Goal: Task Accomplishment & Management: Complete application form

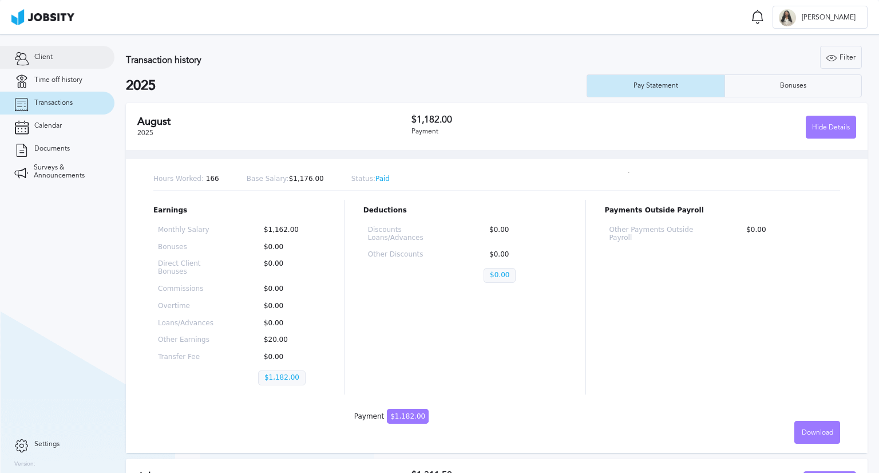
click at [70, 49] on link "Client" at bounding box center [57, 57] width 114 height 23
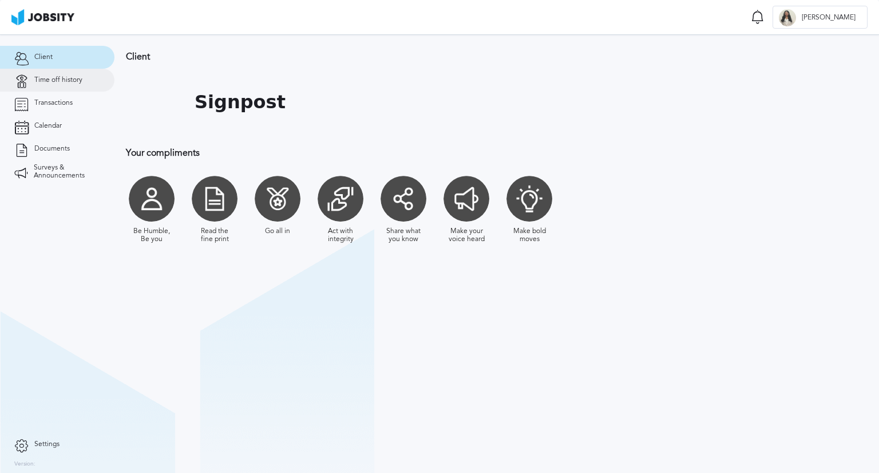
click at [64, 88] on link "Time off history" at bounding box center [57, 80] width 114 height 23
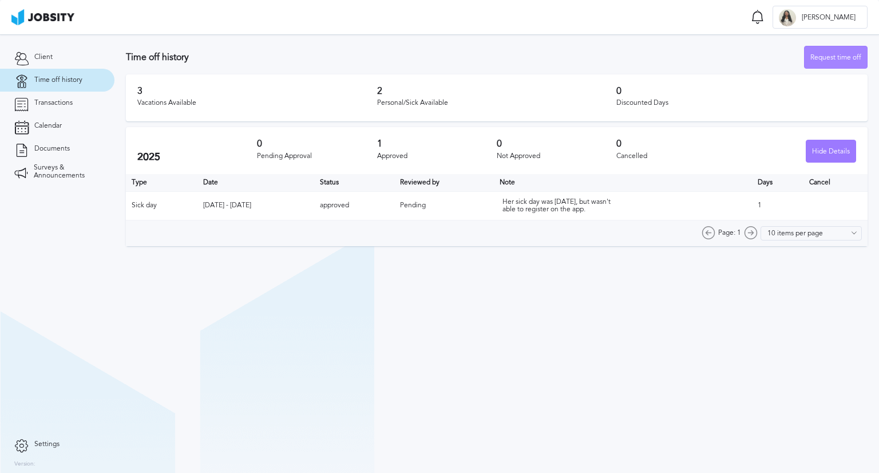
click at [838, 61] on div "Request time off" at bounding box center [835, 57] width 62 height 23
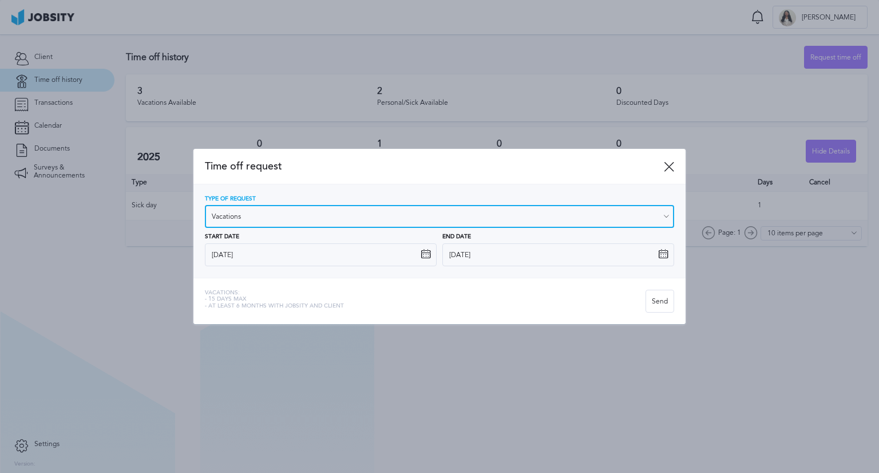
click at [285, 211] on input "Vacations" at bounding box center [439, 216] width 469 height 23
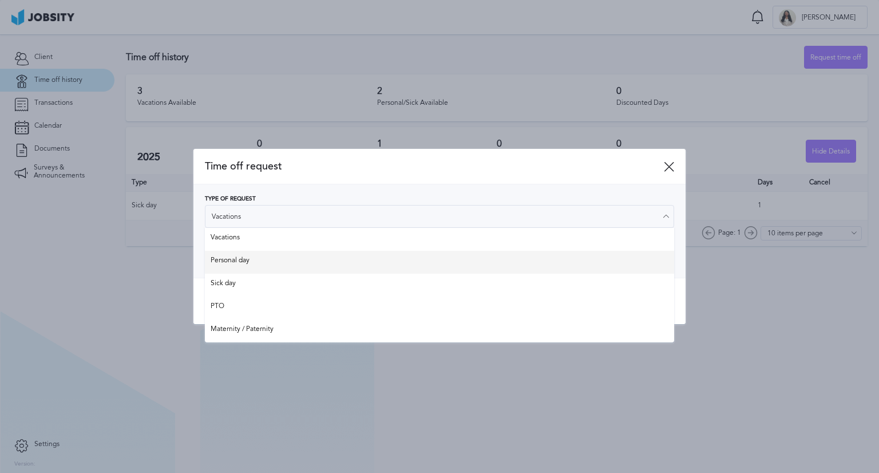
type input "Personal day"
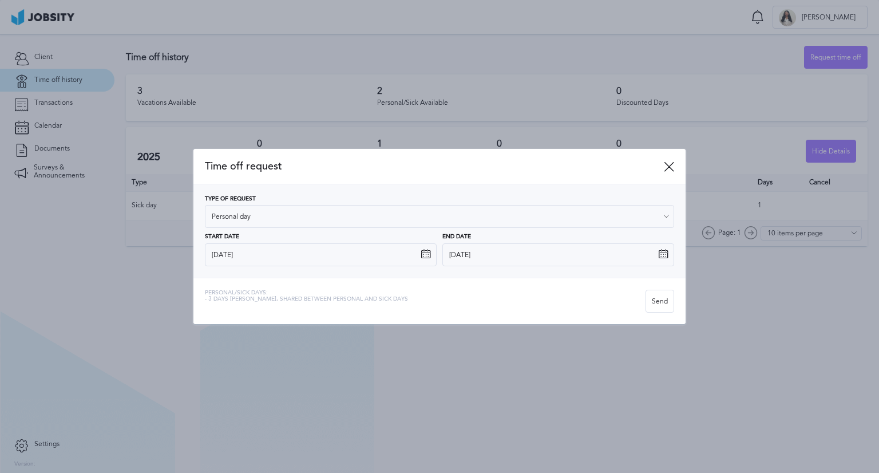
click at [288, 268] on div "Type of Request Personal day Vacations Personal day Sick day PTO Maternity / Pa…" at bounding box center [439, 230] width 492 height 93
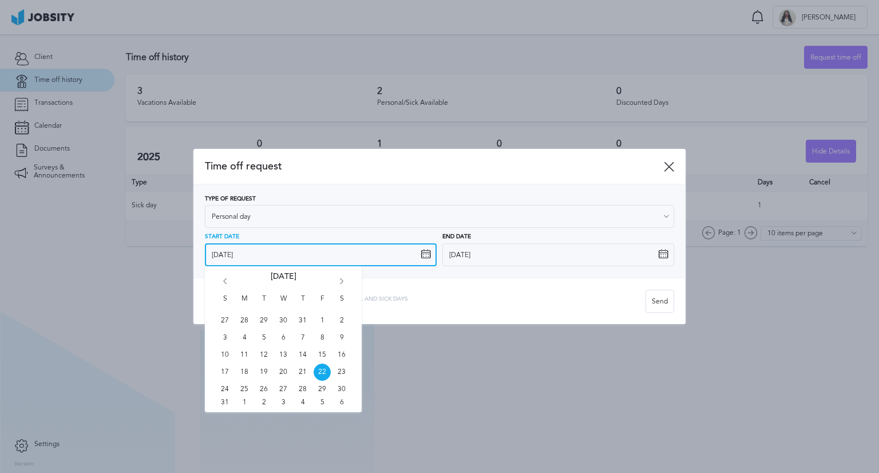
click at [433, 256] on input "[DATE]" at bounding box center [321, 254] width 232 height 23
click at [341, 279] on icon "Go forward 1 month" at bounding box center [341, 283] width 10 height 10
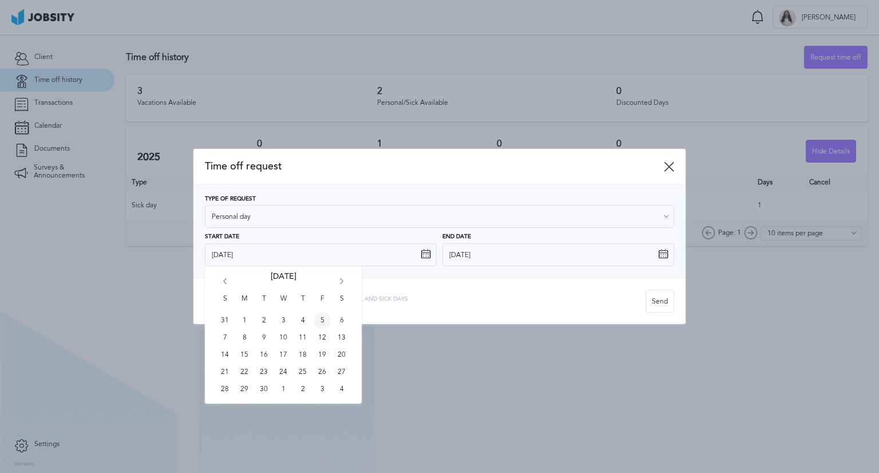
click at [320, 321] on span "5" at bounding box center [322, 320] width 17 height 17
type input "[DATE]"
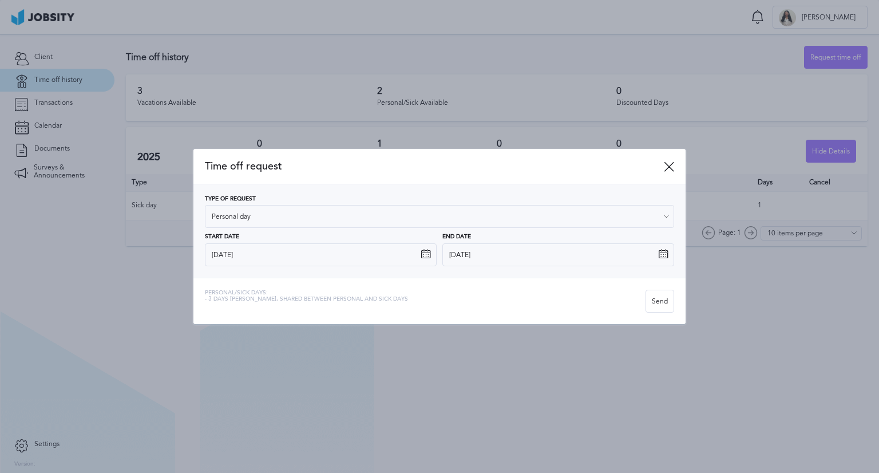
click at [663, 250] on icon at bounding box center [663, 254] width 10 height 10
click at [662, 255] on icon at bounding box center [663, 254] width 10 height 10
click at [647, 257] on input "[DATE]" at bounding box center [558, 254] width 232 height 23
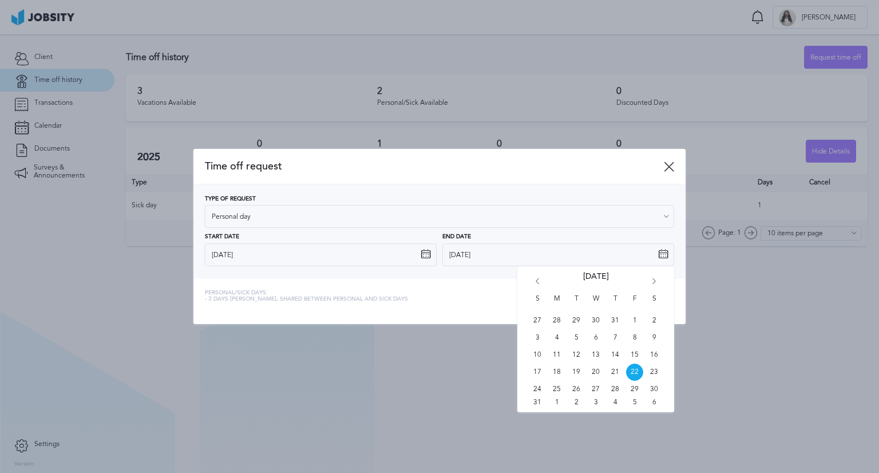
click at [651, 275] on div "S M T W T F S 27 28 29 30 31 1 2 3 4 5 6 7 8 9 10 11 12 13 14 15 16 17 18 19 20…" at bounding box center [595, 339] width 157 height 146
click at [653, 278] on icon "Go forward 1 month" at bounding box center [654, 283] width 10 height 10
click at [636, 314] on span "5" at bounding box center [634, 320] width 17 height 17
type input "[DATE]"
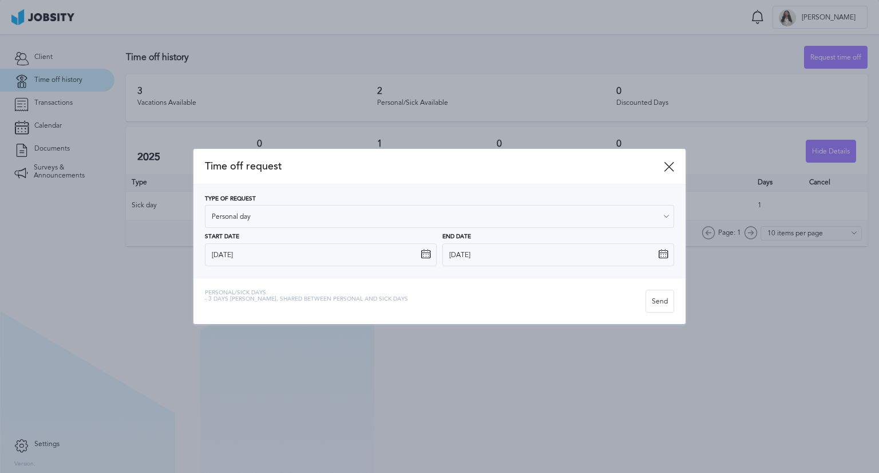
click at [488, 301] on div "Personal/Sick days: - 3 days [PERSON_NAME], shared between personal and sick da…" at bounding box center [425, 301] width 441 height 23
click at [653, 300] on div "Send" at bounding box center [659, 301] width 27 height 23
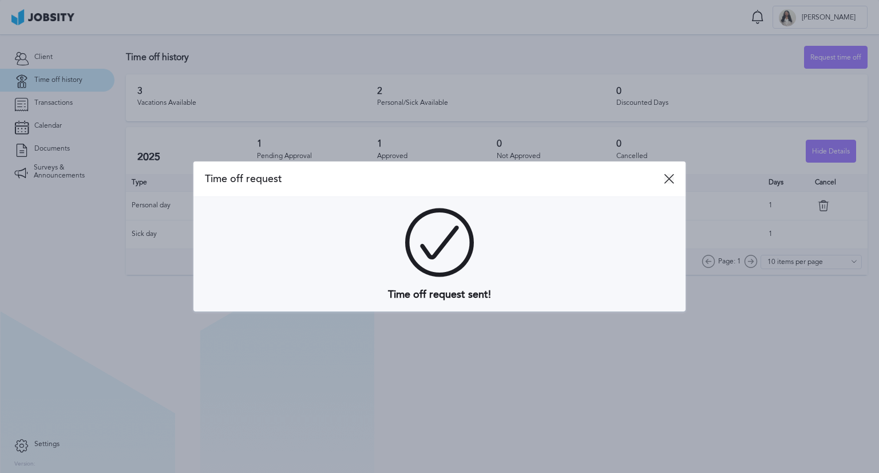
click at [672, 179] on icon at bounding box center [669, 178] width 10 height 10
